Goal: Task Accomplishment & Management: Manage account settings

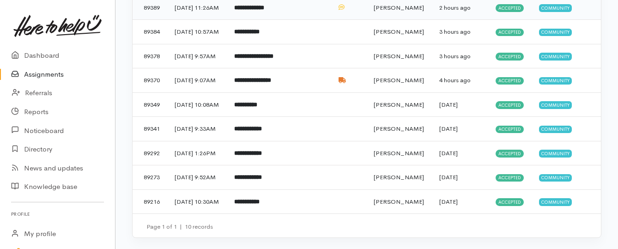
scroll to position [241, 0]
click at [260, 199] on b "**********" at bounding box center [246, 202] width 25 height 6
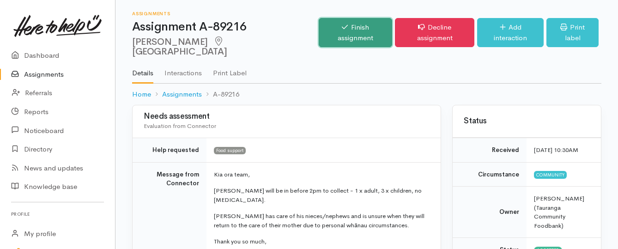
click at [345, 27] on link "Finish assignment" at bounding box center [355, 32] width 73 height 29
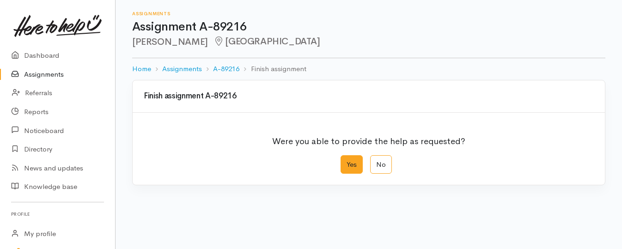
click at [345, 162] on label "Yes" at bounding box center [351, 164] width 22 height 19
click at [345, 161] on input "Yes" at bounding box center [343, 158] width 6 height 6
radio input "true"
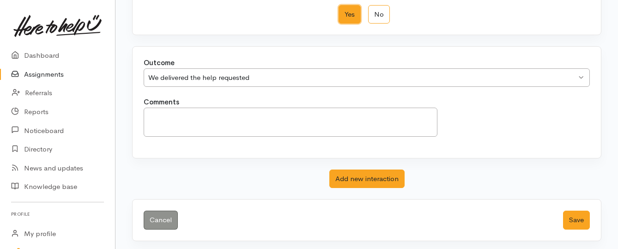
scroll to position [153, 0]
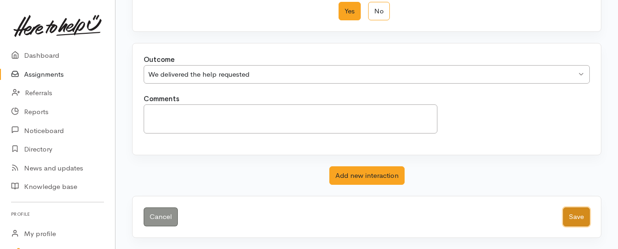
click at [571, 213] on button "Save" at bounding box center [576, 216] width 27 height 19
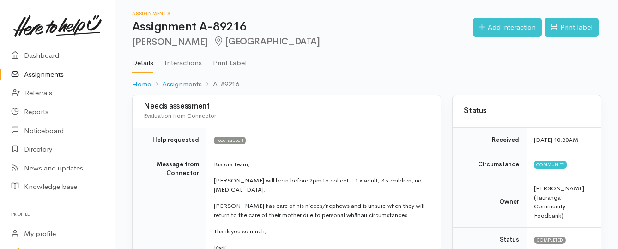
click at [55, 75] on link "Assignments" at bounding box center [57, 74] width 115 height 19
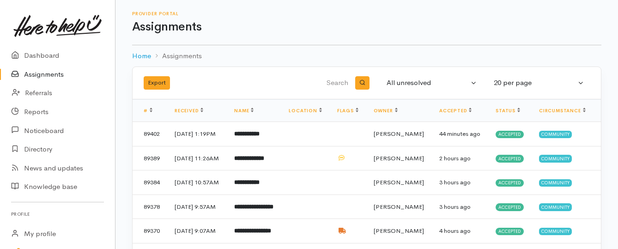
click at [52, 73] on link "Assignments" at bounding box center [57, 74] width 115 height 19
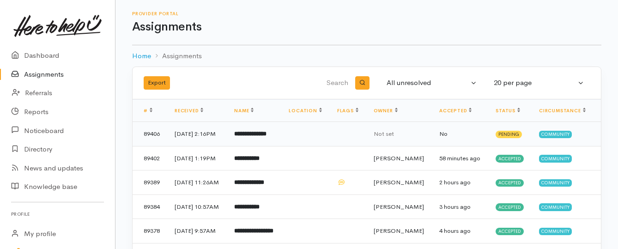
click at [259, 137] on b "**********" at bounding box center [250, 134] width 32 height 6
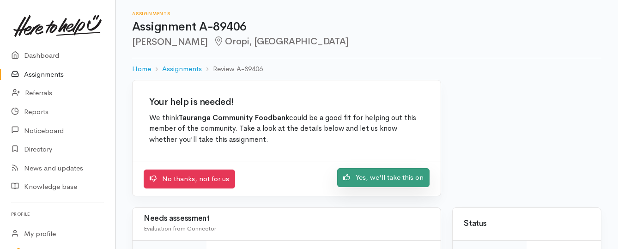
click at [372, 179] on link "Yes, we'll take this on" at bounding box center [383, 177] width 92 height 19
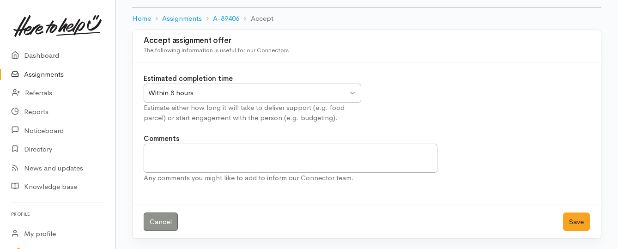
scroll to position [51, 0]
click at [579, 223] on button "Save" at bounding box center [576, 221] width 27 height 19
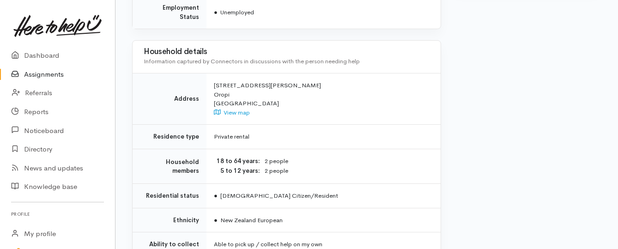
scroll to position [647, 0]
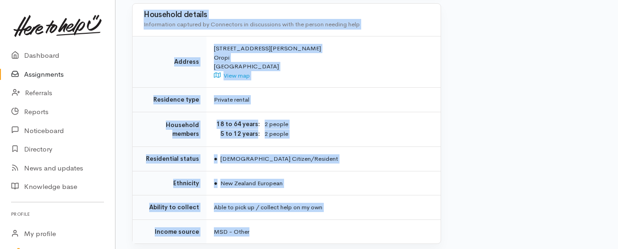
drag, startPoint x: 213, startPoint y: 70, endPoint x: 345, endPoint y: 213, distance: 195.1
copy div "**********"
drag, startPoint x: 39, startPoint y: 77, endPoint x: 57, endPoint y: 75, distance: 18.1
click at [39, 77] on link "Assignments" at bounding box center [57, 74] width 115 height 19
